Goal: Task Accomplishment & Management: Manage account settings

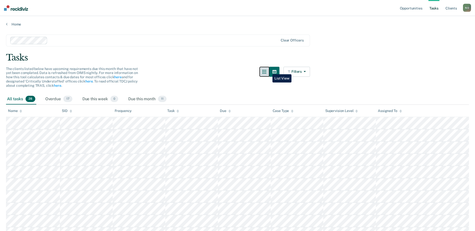
click at [267, 71] on icon "button" at bounding box center [265, 72] width 4 height 4
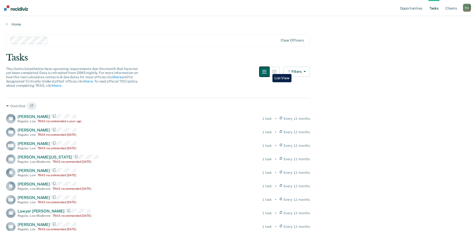
click at [267, 70] on icon "button" at bounding box center [265, 72] width 4 height 4
click at [303, 76] on button "Filters" at bounding box center [297, 72] width 27 height 10
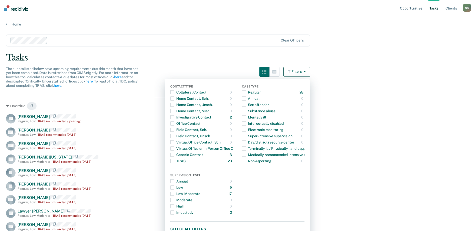
click at [302, 76] on button "Filters" at bounding box center [297, 72] width 27 height 10
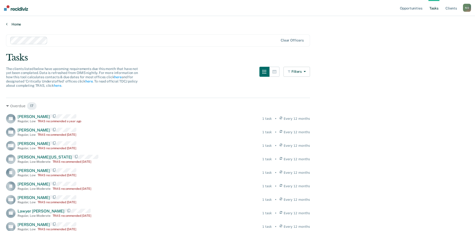
click at [19, 23] on link "Home" at bounding box center [237, 24] width 463 height 5
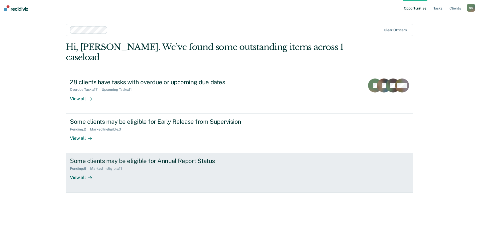
click at [76, 171] on div "View all" at bounding box center [84, 176] width 28 height 10
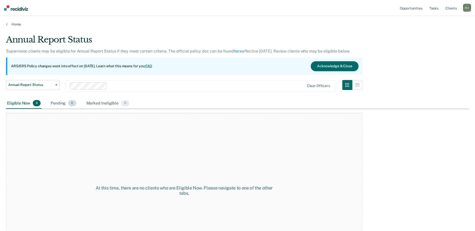
click at [63, 105] on div "Pending 6" at bounding box center [64, 103] width 28 height 11
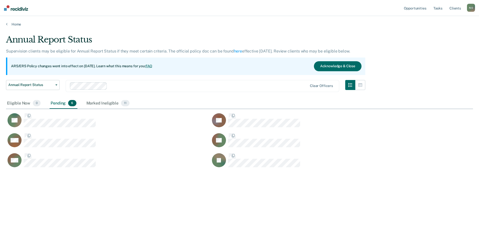
scroll to position [156, 463]
click at [339, 68] on button "Acknowledge & Close" at bounding box center [338, 66] width 48 height 10
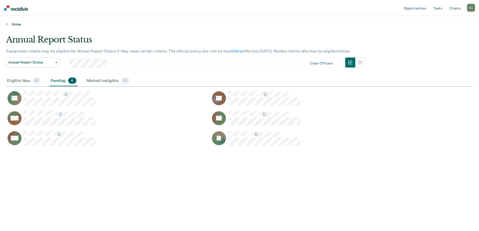
click at [18, 24] on link "Home" at bounding box center [239, 24] width 467 height 5
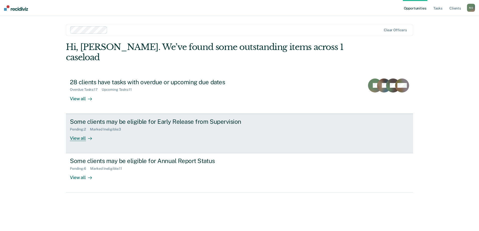
click at [105, 118] on div "Some clients may be eligible for Early Release from Supervision" at bounding box center [158, 121] width 176 height 7
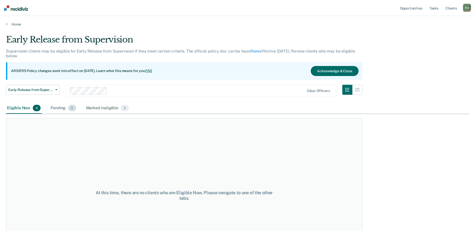
click at [55, 105] on div "Pending 2" at bounding box center [63, 108] width 27 height 11
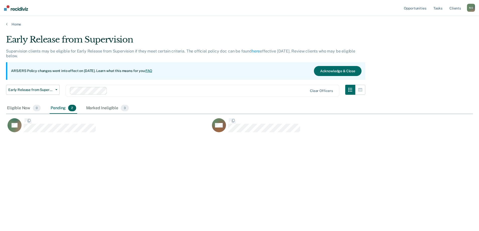
scroll to position [156, 463]
